Goal: Task Accomplishment & Management: Manage account settings

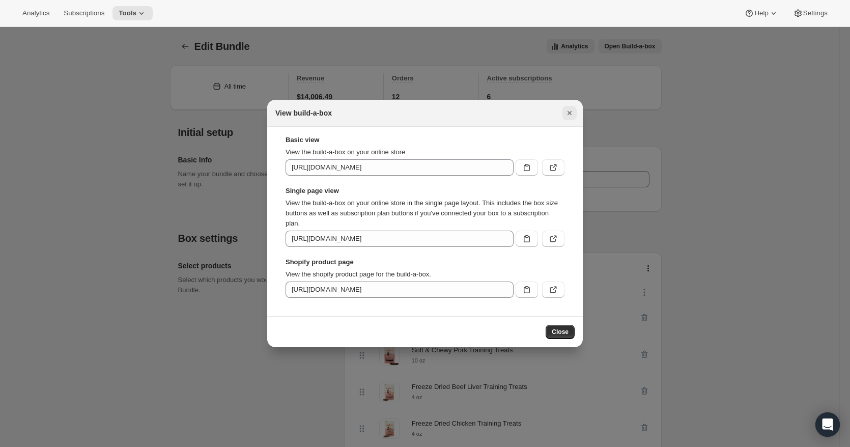
click at [574, 108] on button "Close" at bounding box center [569, 113] width 14 height 14
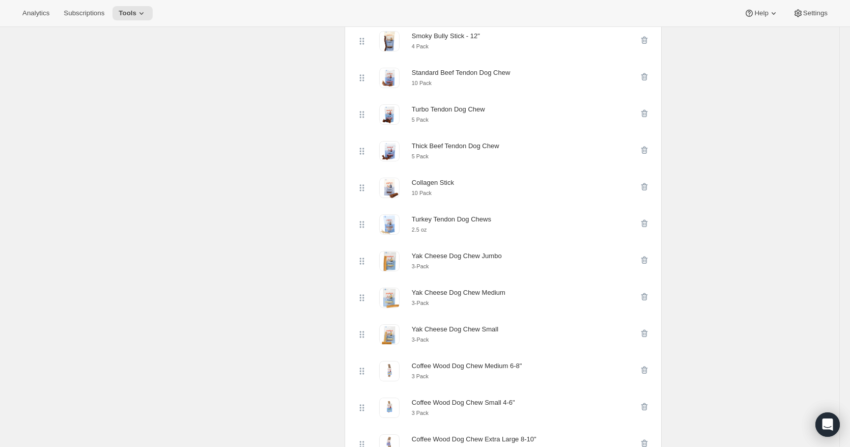
scroll to position [865, 0]
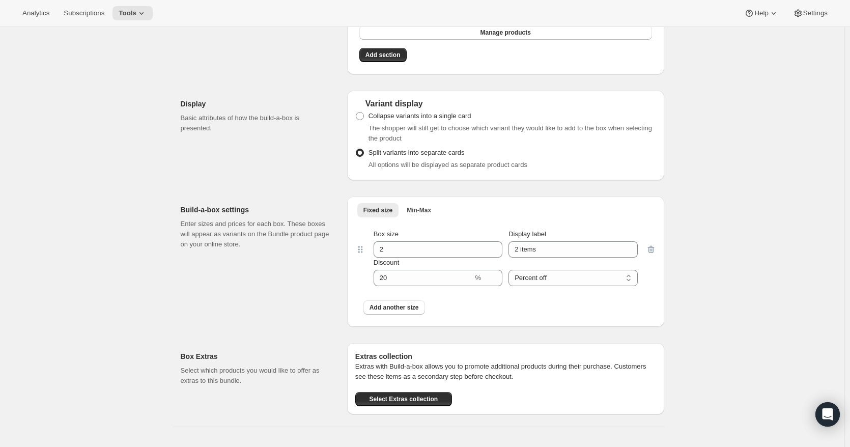
scroll to position [661, 0]
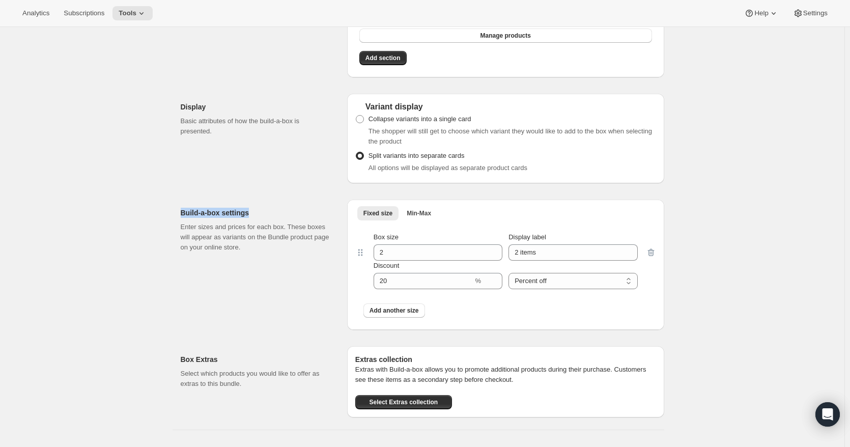
drag, startPoint x: 177, startPoint y: 215, endPoint x: 261, endPoint y: 215, distance: 84.5
click at [261, 215] on div "All time Revenue $0.00 Orders 0 Active subscriptions 0 Initial setup Basic Info…" at bounding box center [417, 82] width 491 height 1373
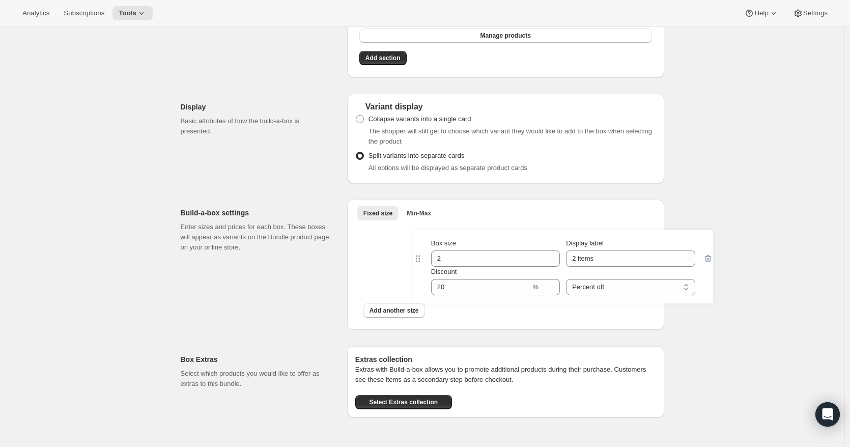
drag, startPoint x: 367, startPoint y: 255, endPoint x: 363, endPoint y: 250, distance: 5.8
click at [363, 251] on div "Box size 2 Display label 2 items Discount % Percent off Amount off Percent off …" at bounding box center [505, 274] width 301 height 100
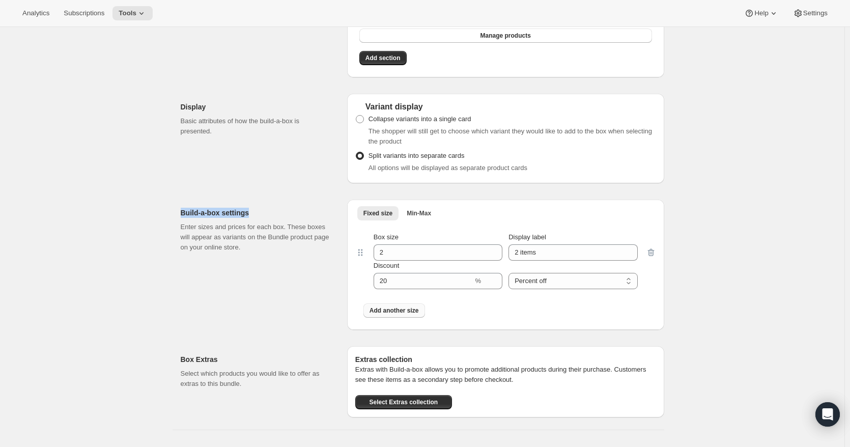
click at [405, 314] on span "Add another size" at bounding box center [393, 310] width 49 height 8
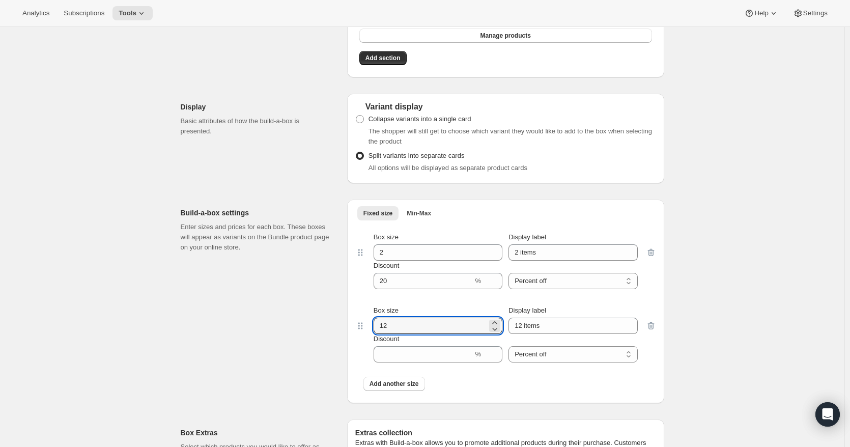
drag, startPoint x: 393, startPoint y: 326, endPoint x: 367, endPoint y: 325, distance: 26.5
click at [365, 325] on div "Box size 12 Display label 12 items Discount % Percent off Amount off Percent off" at bounding box center [505, 333] width 301 height 73
type input "2"
drag, startPoint x: 552, startPoint y: 329, endPoint x: 472, endPoint y: 327, distance: 79.9
click at [472, 327] on div "Box size 2 Display label 12 items" at bounding box center [505, 319] width 264 height 28
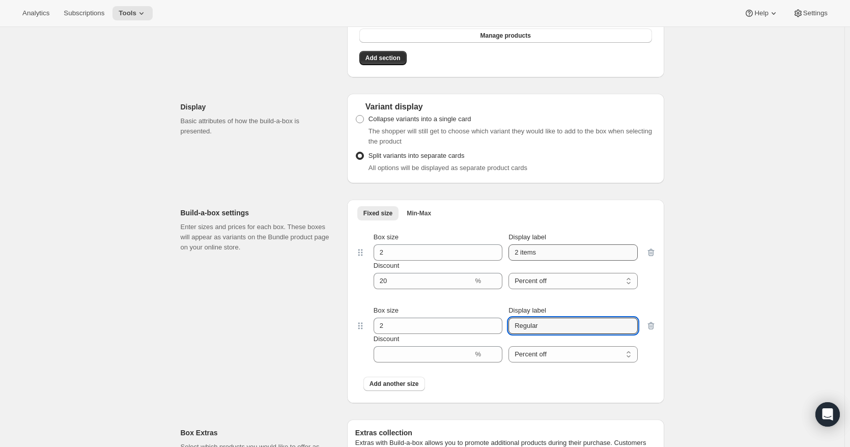
type input "Regular"
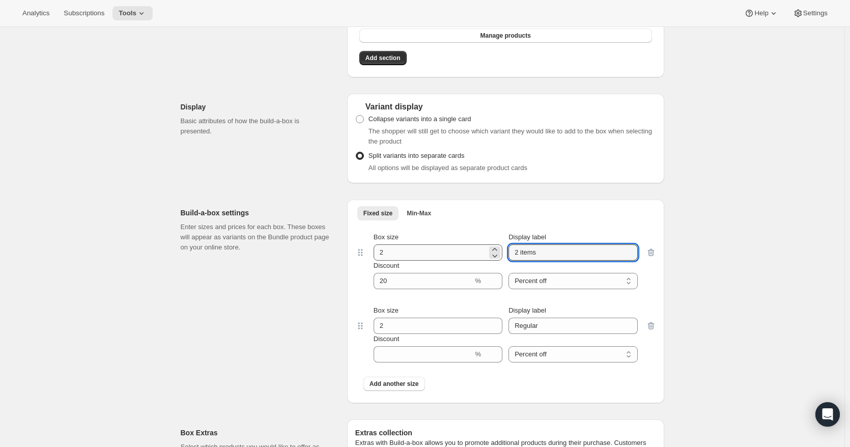
drag, startPoint x: 550, startPoint y: 257, endPoint x: 466, endPoint y: 255, distance: 84.5
click at [466, 255] on div "Box size 2 Display label 2 items" at bounding box center [505, 246] width 264 height 28
type input "Small"
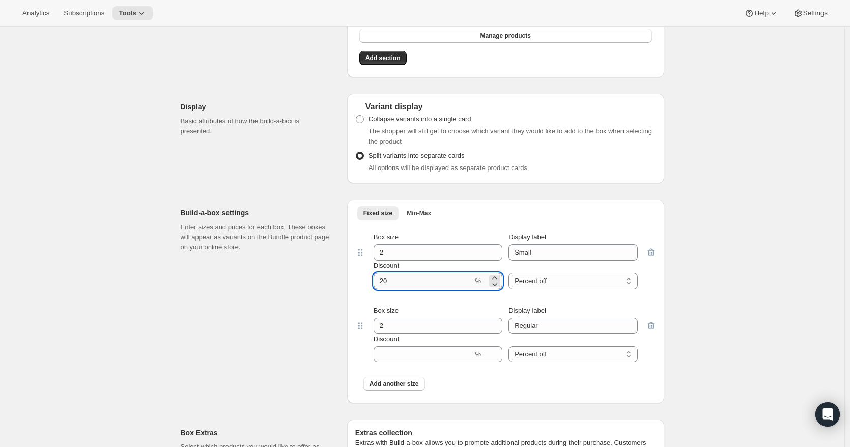
click at [468, 285] on input "Discount" at bounding box center [423, 281] width 100 height 16
drag, startPoint x: 421, startPoint y: 288, endPoint x: 354, endPoint y: 288, distance: 67.2
click at [354, 288] on div "Fixed size Min-Max More views Fixed size Min-Max More views Box size 2 Display …" at bounding box center [505, 300] width 317 height 203
type input "0"
click at [429, 360] on input "Discount" at bounding box center [423, 354] width 100 height 16
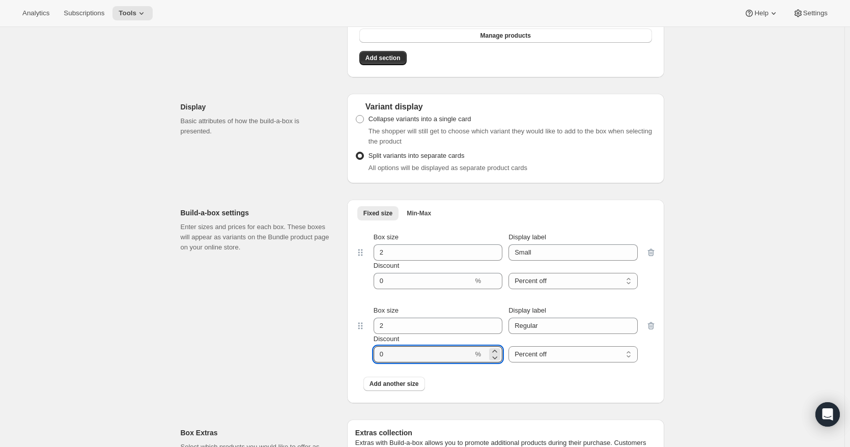
type input "0"
click at [714, 317] on div "Edit Bundle. This page is ready Edit Bundle Analytics Open Build-a-box More act…" at bounding box center [422, 104] width 844 height 1476
